Goal: Information Seeking & Learning: Learn about a topic

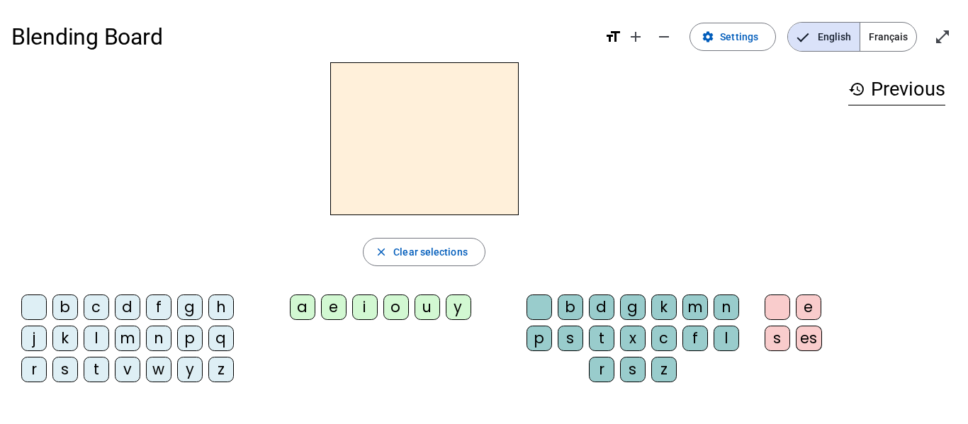
click at [889, 40] on span "Français" at bounding box center [888, 37] width 56 height 28
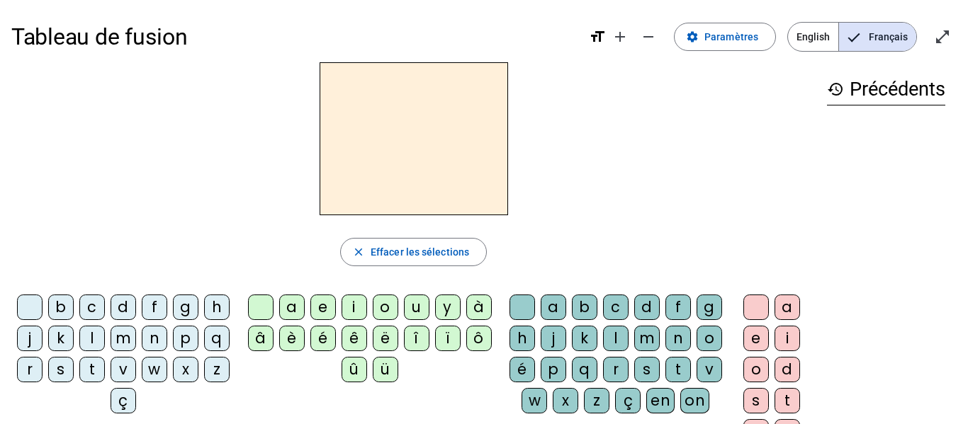
click at [136, 344] on div "m" at bounding box center [124, 339] width 26 height 26
click at [298, 301] on div "a" at bounding box center [292, 308] width 26 height 26
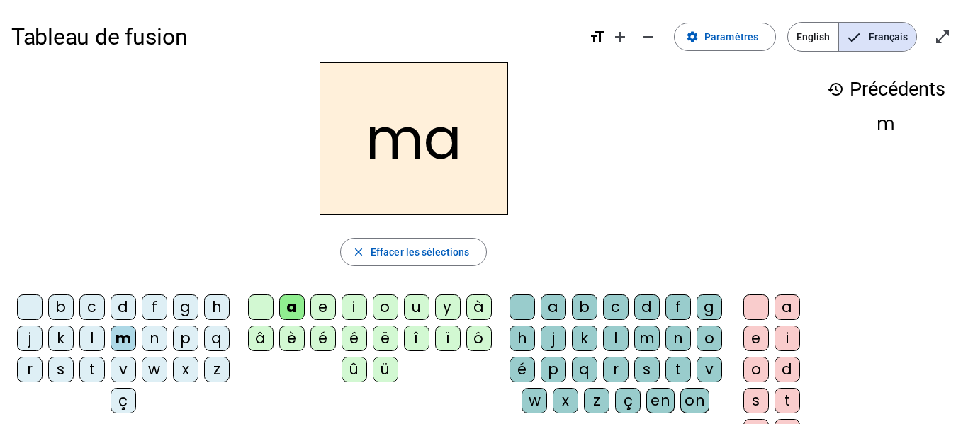
click at [105, 367] on div "t" at bounding box center [92, 370] width 26 height 26
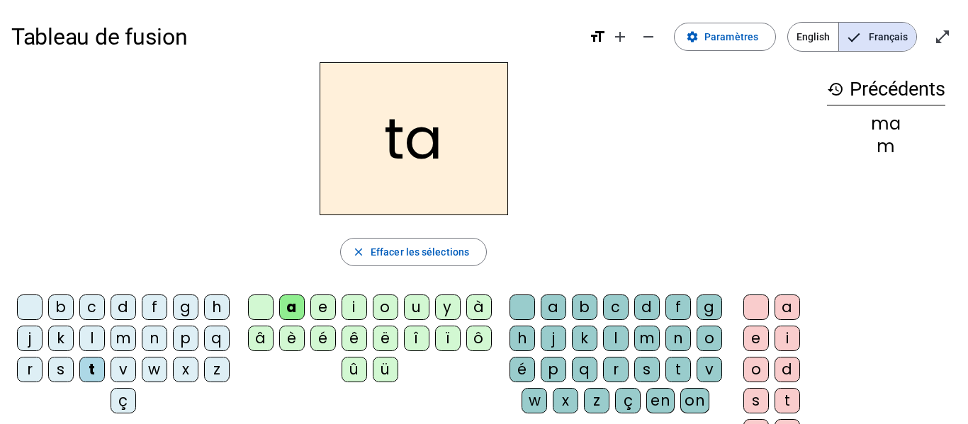
click at [105, 339] on div "l" at bounding box center [92, 339] width 26 height 26
click at [105, 373] on div "t" at bounding box center [92, 370] width 26 height 26
click at [105, 337] on div "l" at bounding box center [92, 339] width 26 height 26
click at [74, 368] on div "s" at bounding box center [61, 370] width 26 height 26
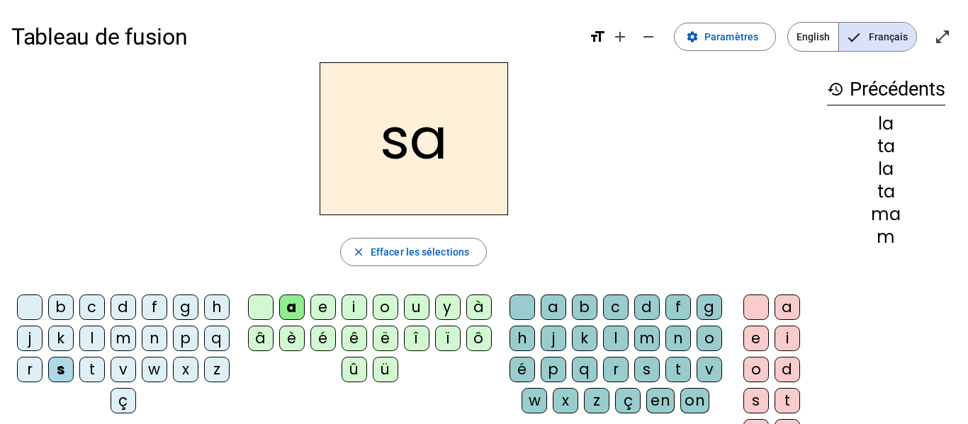
click at [628, 342] on div "l" at bounding box center [616, 339] width 26 height 26
click at [74, 308] on div "b" at bounding box center [61, 308] width 26 height 26
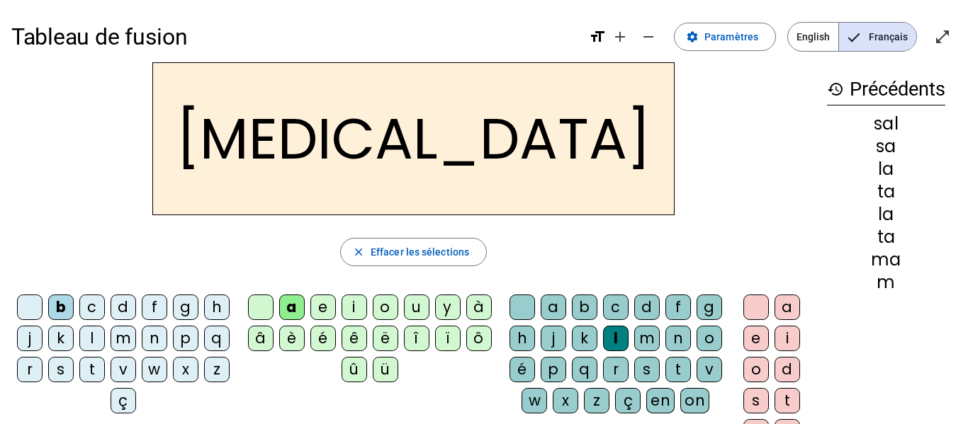
click at [136, 337] on div "m" at bounding box center [124, 339] width 26 height 26
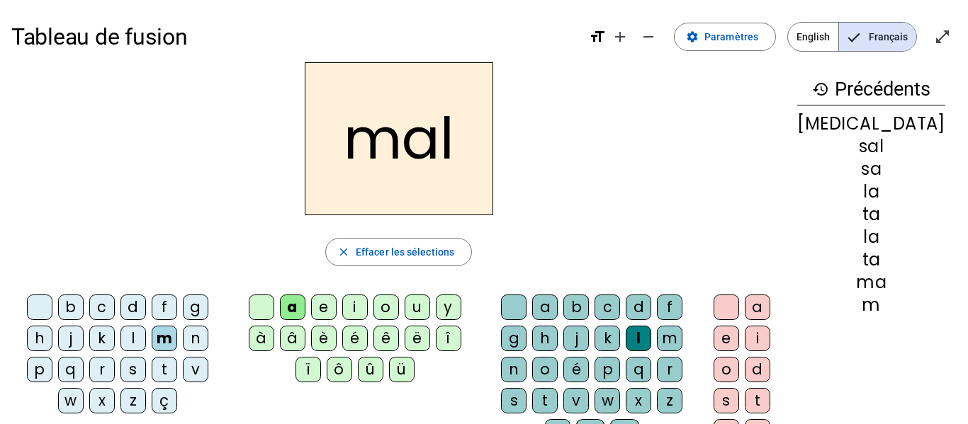
click at [351, 314] on div "i" at bounding box center [355, 308] width 26 height 26
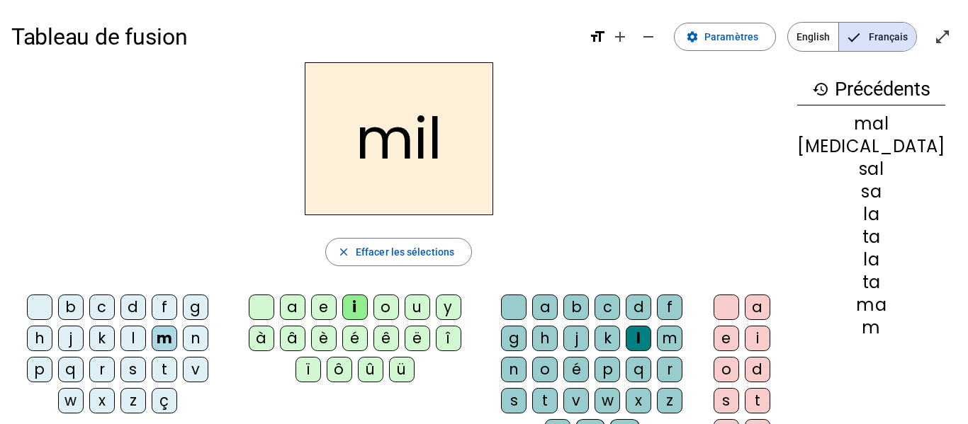
click at [739, 366] on div "o" at bounding box center [726, 370] width 26 height 26
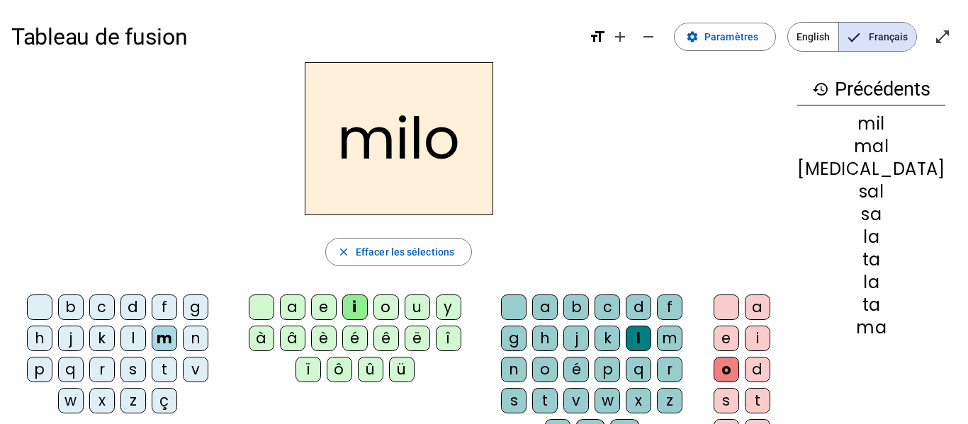
click at [739, 298] on div at bounding box center [726, 308] width 26 height 26
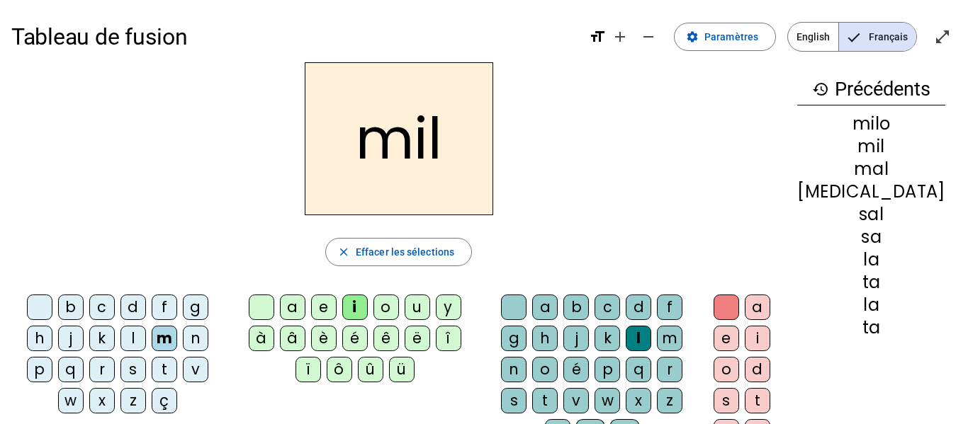
click at [135, 370] on div "s" at bounding box center [133, 370] width 26 height 26
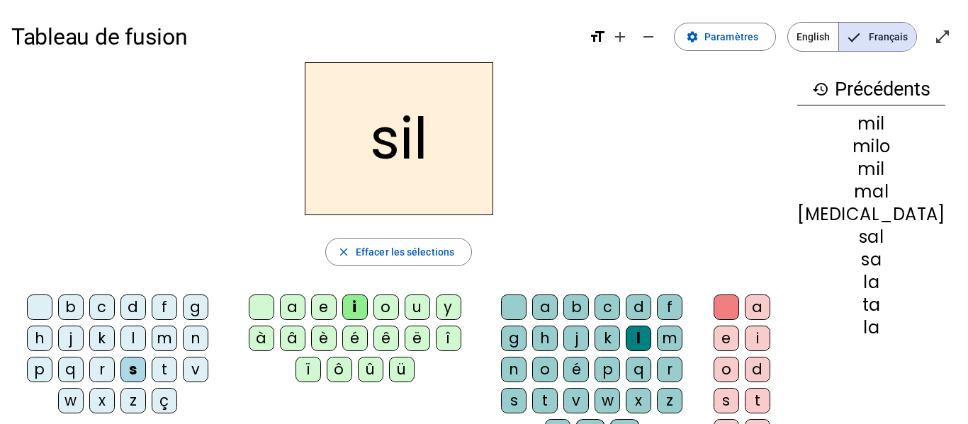
click at [651, 337] on div "l" at bounding box center [639, 339] width 26 height 26
click at [526, 310] on div at bounding box center [514, 308] width 26 height 26
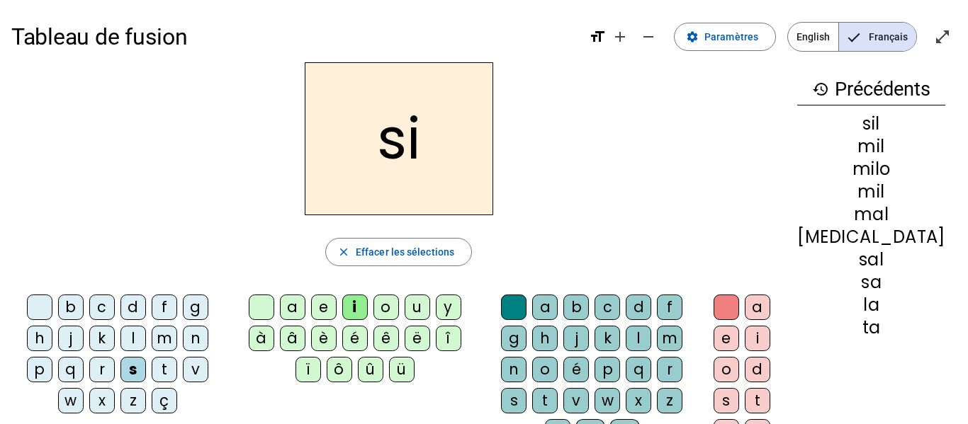
click at [319, 307] on div "e" at bounding box center [324, 308] width 26 height 26
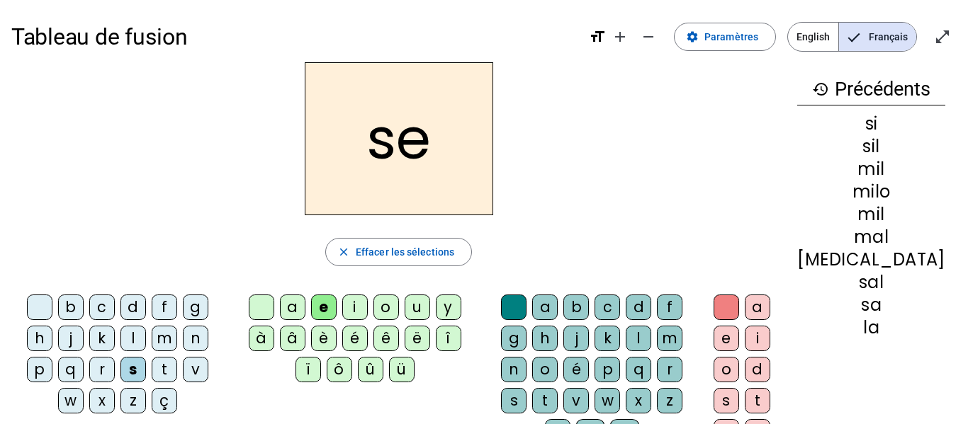
click at [414, 317] on div "u" at bounding box center [418, 308] width 26 height 26
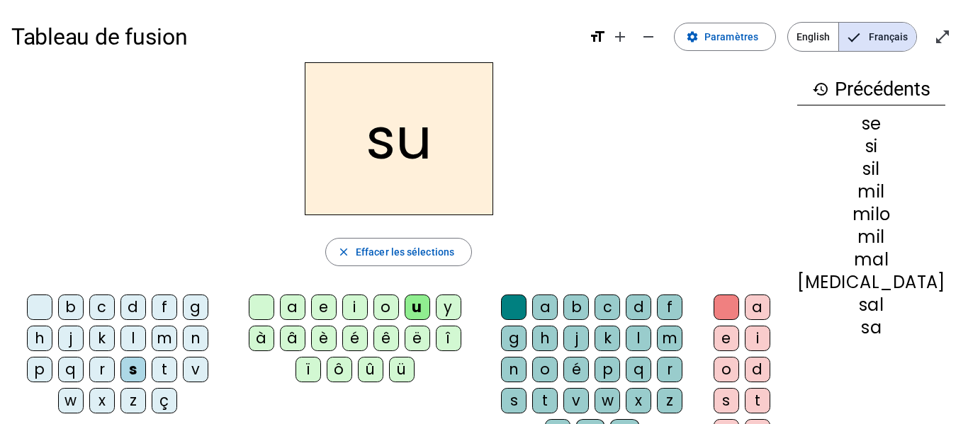
click at [682, 373] on div "r" at bounding box center [670, 370] width 26 height 26
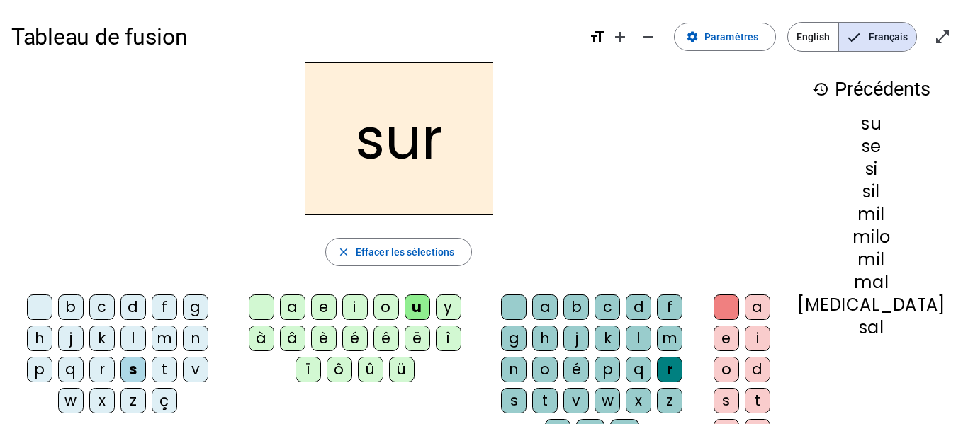
click at [166, 340] on div "m" at bounding box center [165, 339] width 26 height 26
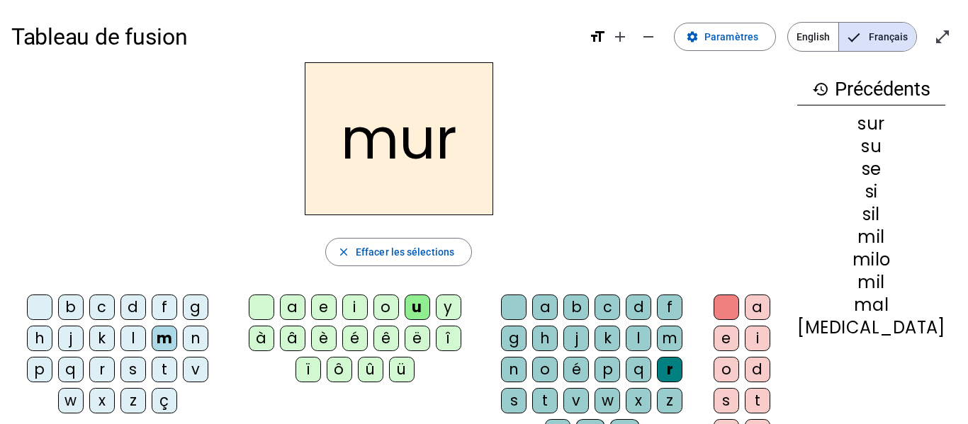
click at [140, 305] on div "d" at bounding box center [133, 308] width 26 height 26
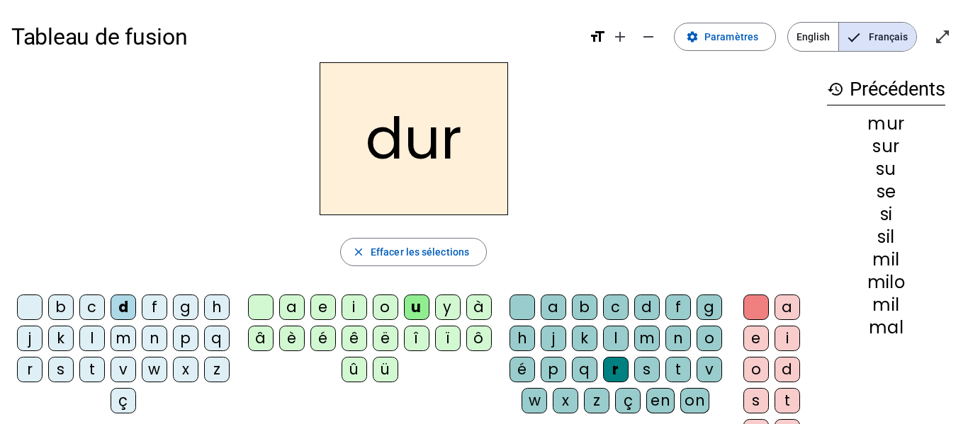
click at [528, 314] on div at bounding box center [522, 308] width 26 height 26
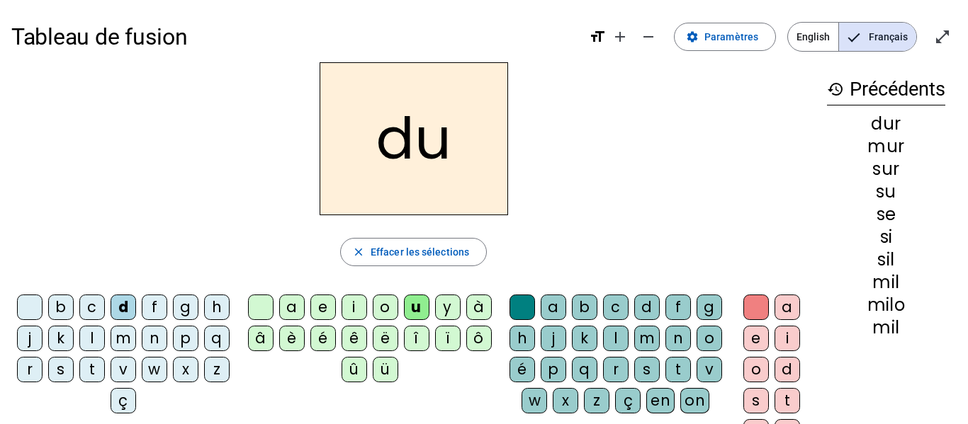
click at [324, 306] on div "e" at bounding box center [323, 308] width 26 height 26
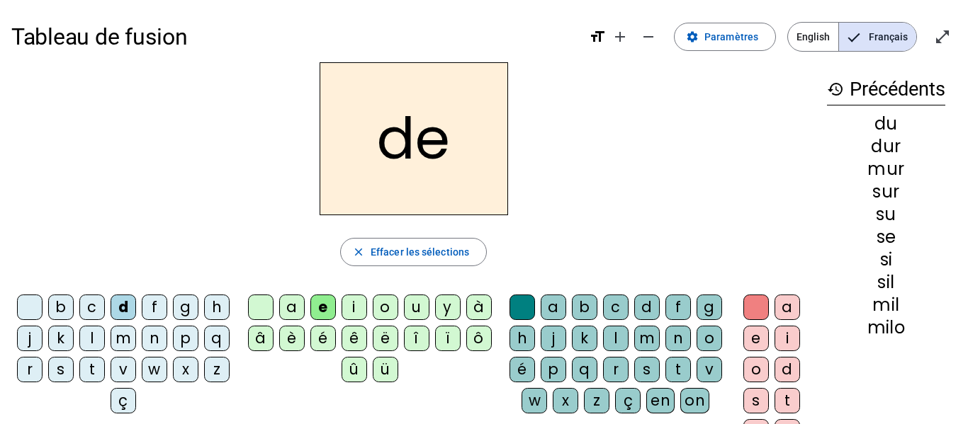
click at [409, 307] on div "u" at bounding box center [417, 308] width 26 height 26
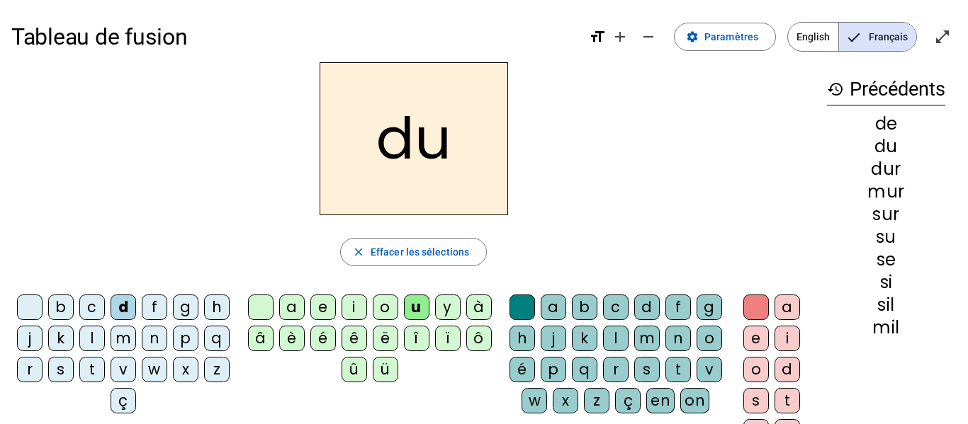
click at [74, 306] on div "b" at bounding box center [61, 308] width 26 height 26
click at [136, 367] on div "v" at bounding box center [124, 370] width 26 height 26
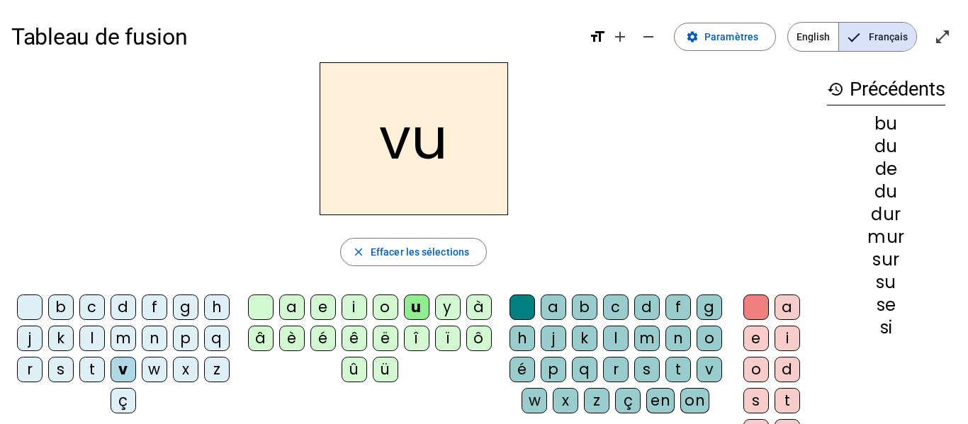
click at [105, 364] on div "t" at bounding box center [92, 370] width 26 height 26
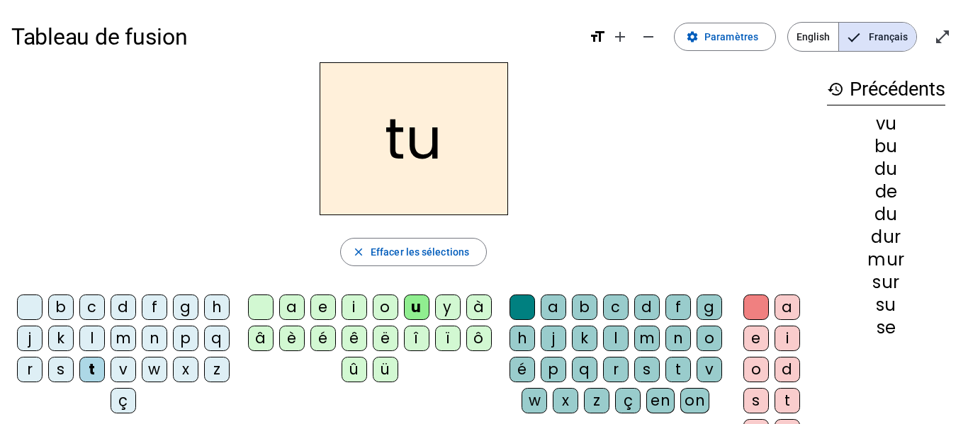
click at [317, 305] on div "e" at bounding box center [323, 308] width 26 height 26
click at [105, 340] on div "l" at bounding box center [92, 339] width 26 height 26
